Goal: Navigation & Orientation: Find specific page/section

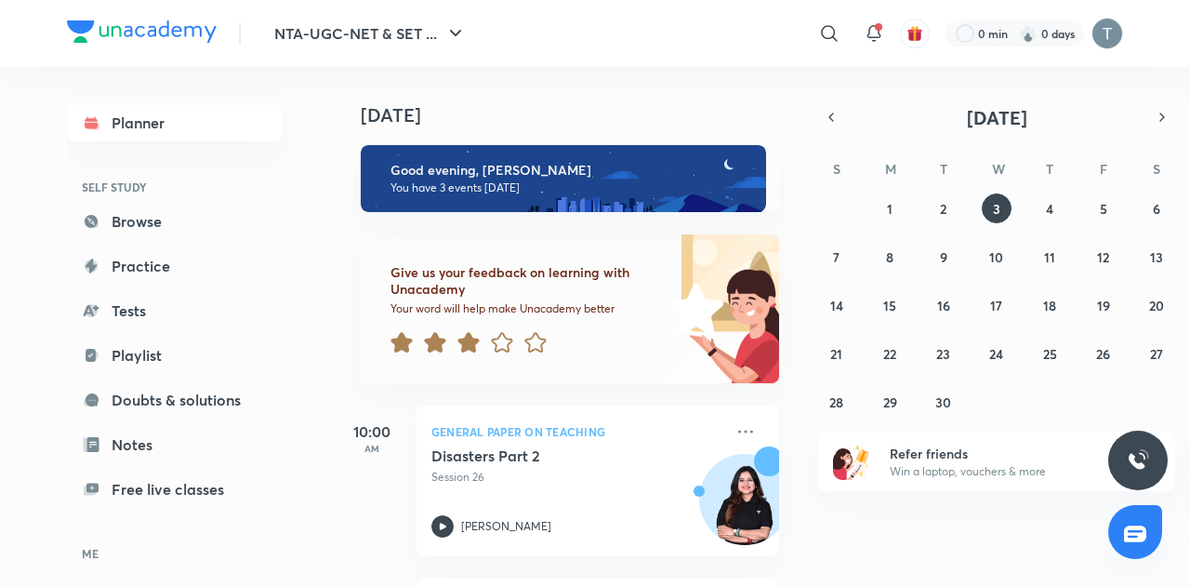
click at [469, 338] on icon at bounding box center [468, 342] width 21 height 20
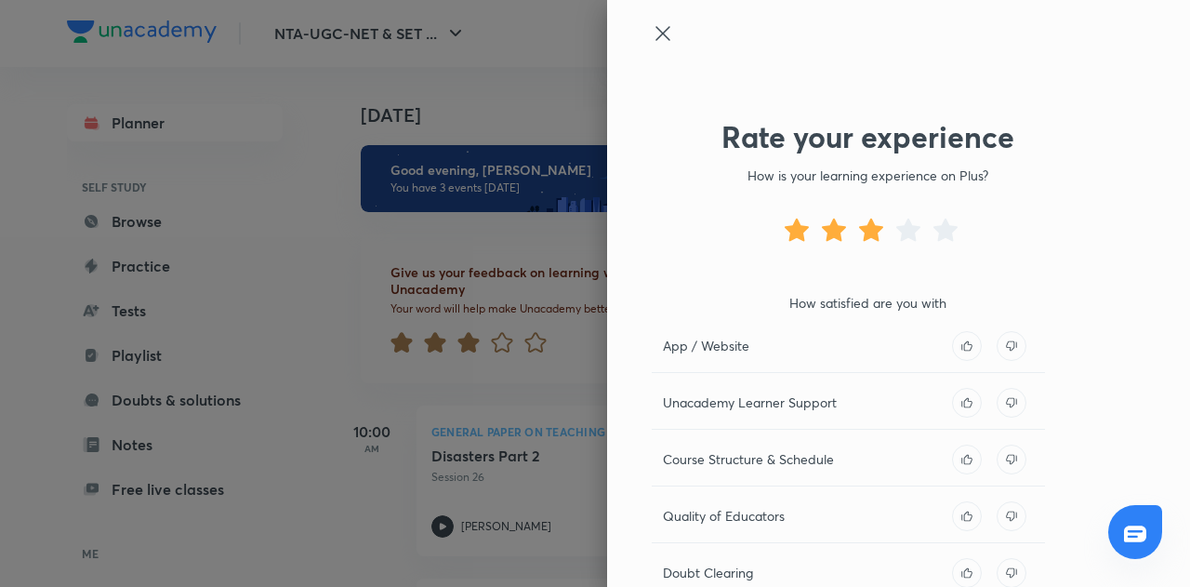
click at [652, 46] on div at bounding box center [867, 50] width 431 height 56
click at [652, 44] on icon at bounding box center [663, 33] width 22 height 22
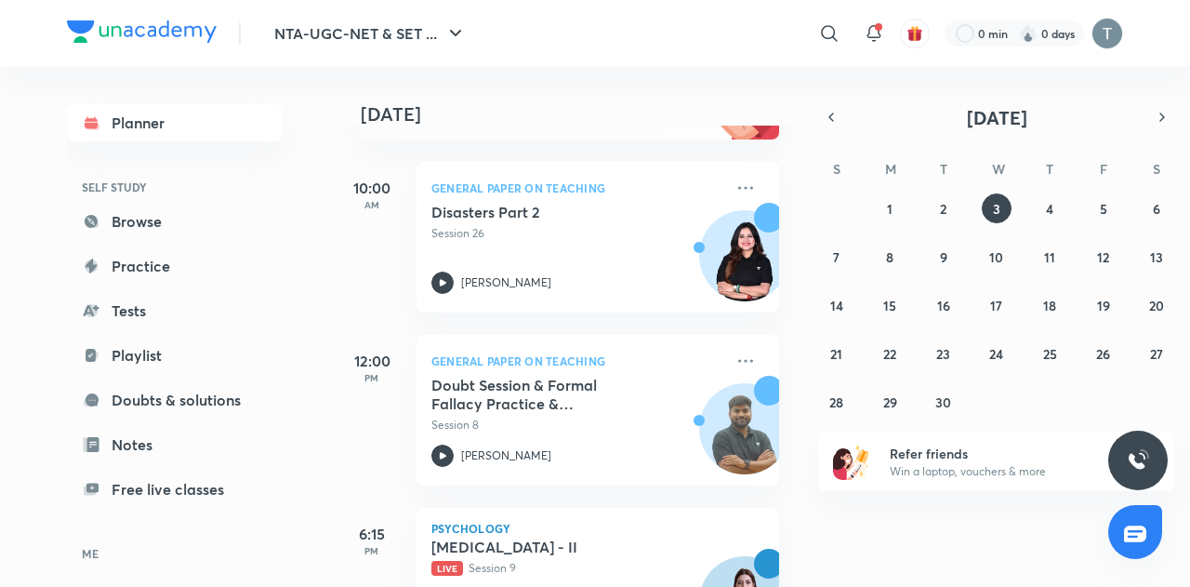
scroll to position [344, 0]
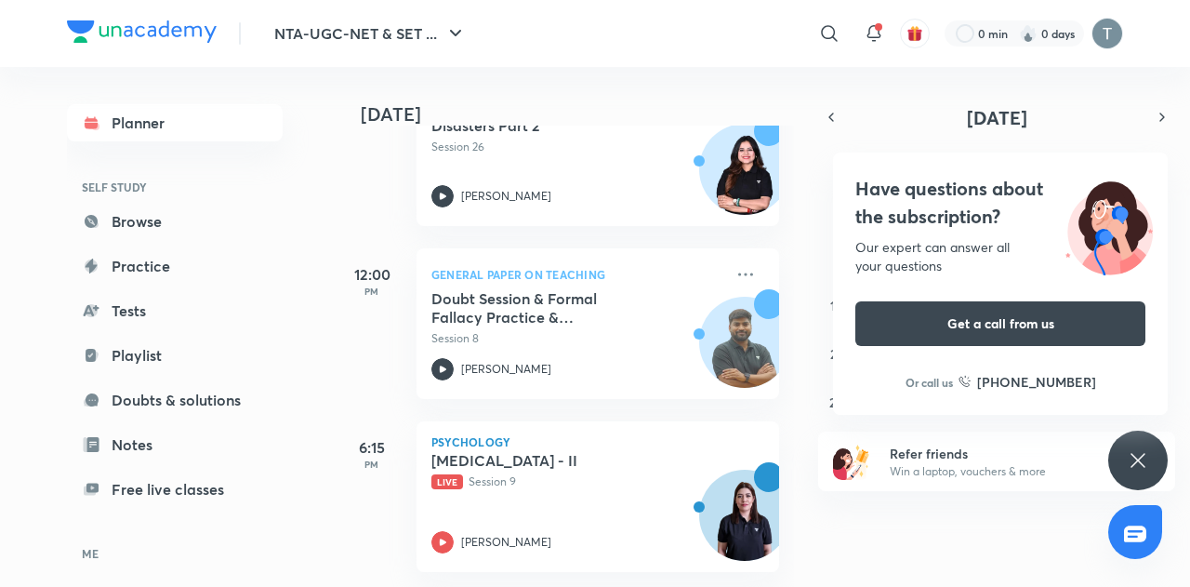
click at [889, 540] on div "[DATE] Good evening, [PERSON_NAME] You have 3 events [DATE] Give us your feedba…" at bounding box center [761, 327] width 852 height 520
click at [1134, 470] on icon at bounding box center [1138, 460] width 22 height 22
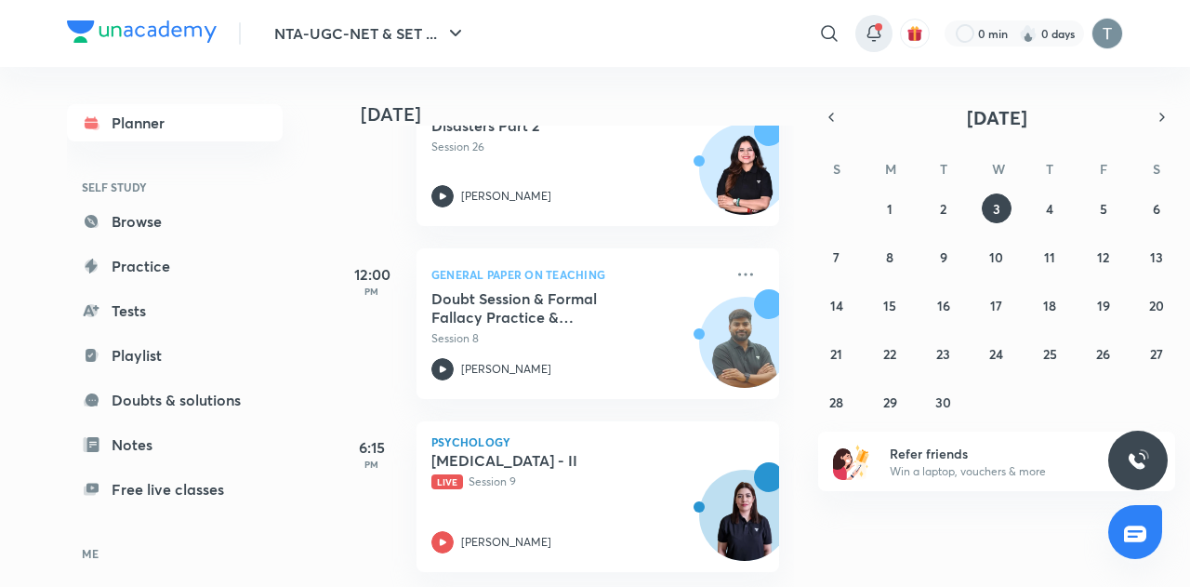
click at [861, 36] on div at bounding box center [874, 33] width 37 height 37
click at [870, 35] on icon at bounding box center [874, 33] width 22 height 22
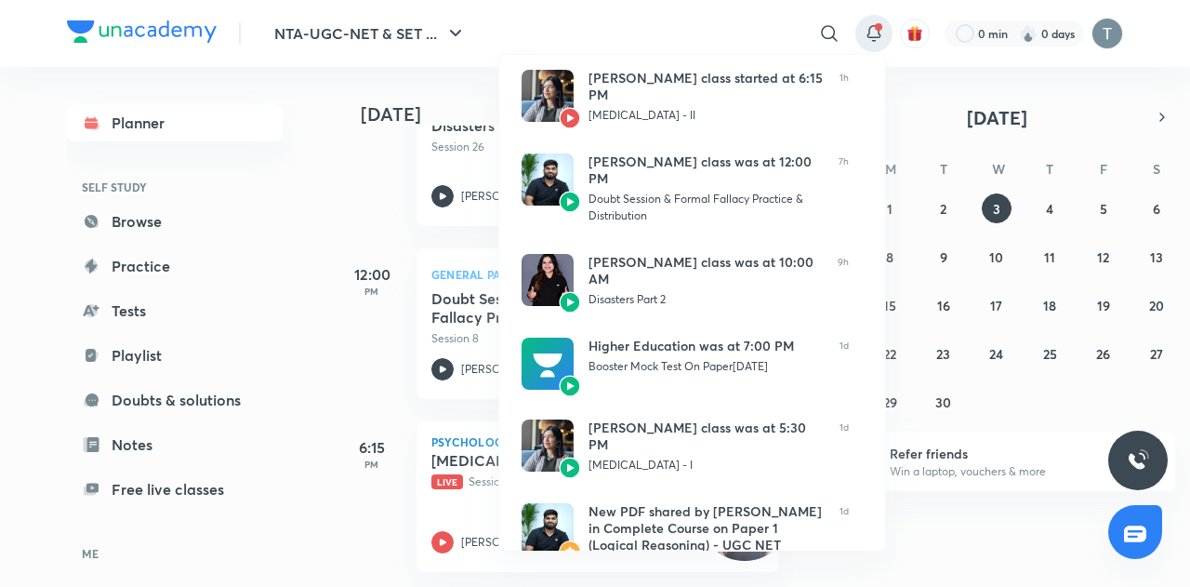
click at [413, 81] on div at bounding box center [595, 293] width 1190 height 587
